Goal: Transaction & Acquisition: Book appointment/travel/reservation

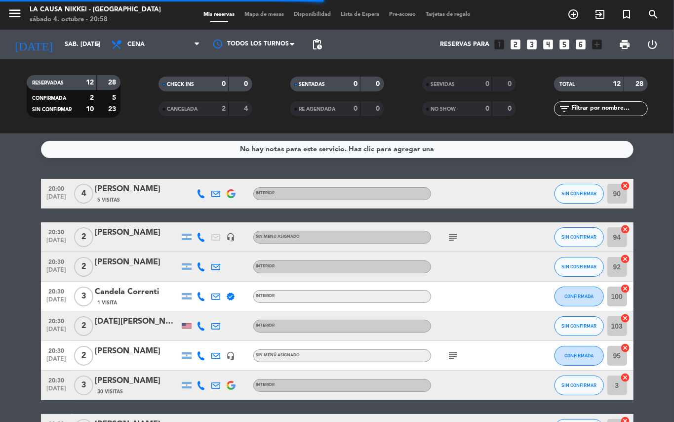
click at [532, 46] on icon "looks_3" at bounding box center [532, 44] width 13 height 13
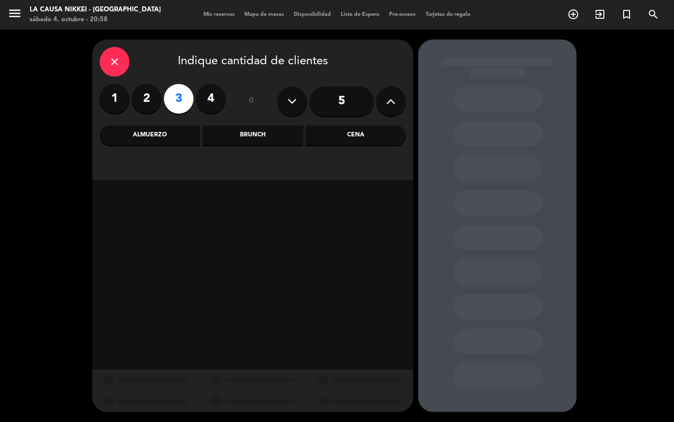
click at [346, 140] on div "Cena" at bounding box center [356, 135] width 100 height 20
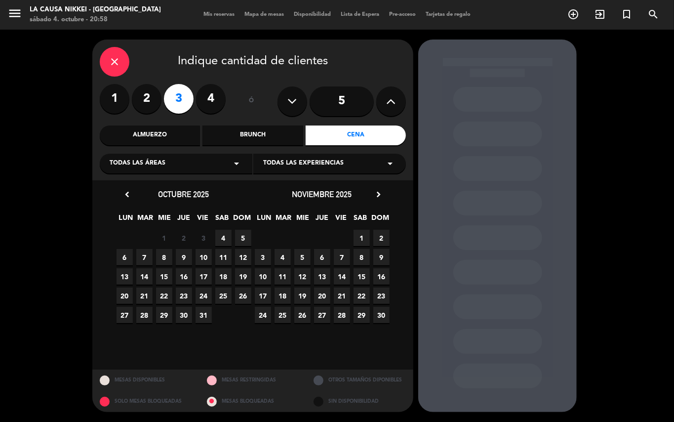
click at [224, 240] on span "4" at bounding box center [223, 238] width 16 height 16
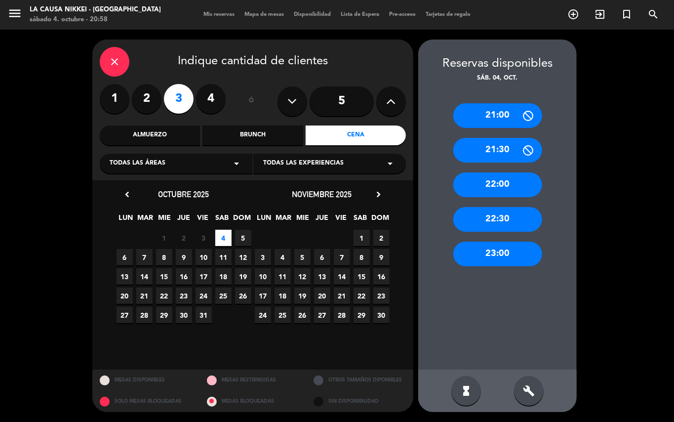
click at [497, 116] on div "21:00" at bounding box center [498, 115] width 89 height 25
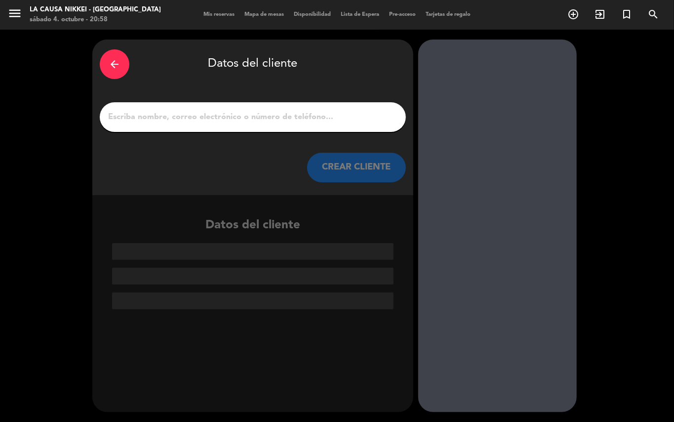
click at [257, 113] on input "1" at bounding box center [252, 117] width 291 height 14
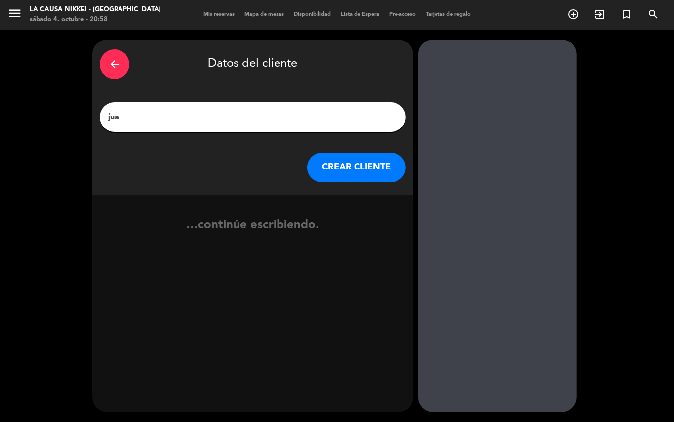
type input "[PERSON_NAME]"
click at [364, 178] on button "CREAR CLIENTE" at bounding box center [356, 168] width 99 height 30
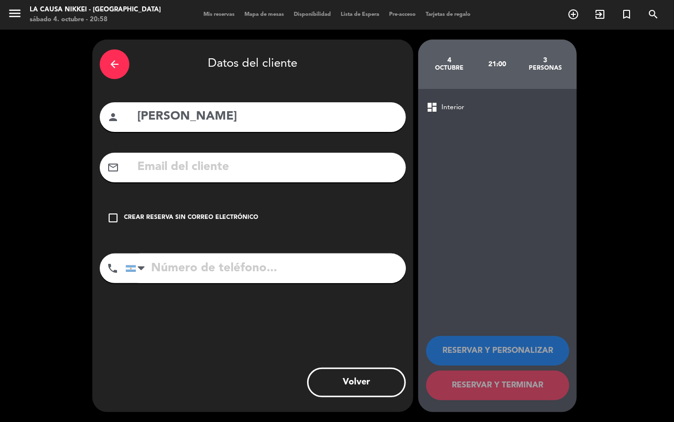
click at [117, 208] on div "check_box_outline_blank Crear reserva sin correo electrónico" at bounding box center [253, 218] width 306 height 30
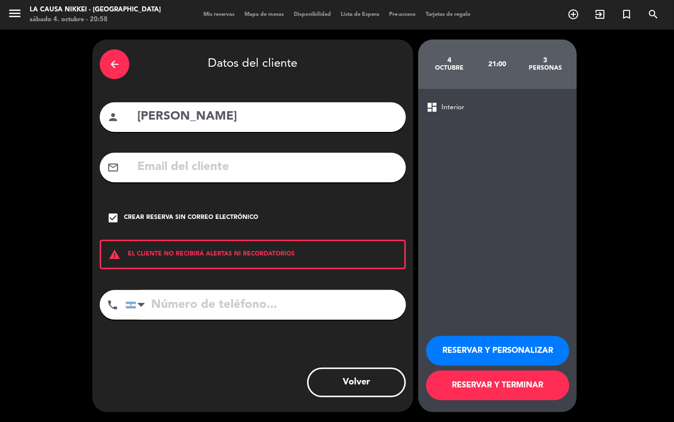
click at [522, 384] on button "RESERVAR Y TERMINAR" at bounding box center [497, 386] width 143 height 30
